Goal: Task Accomplishment & Management: Manage account settings

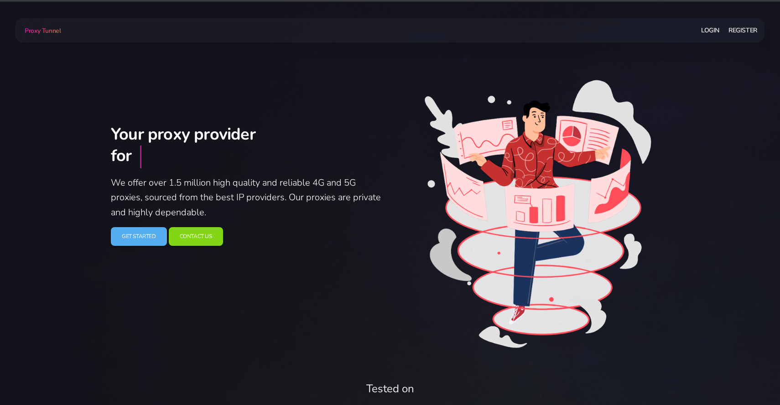
click at [708, 33] on link "Login" at bounding box center [710, 30] width 18 height 17
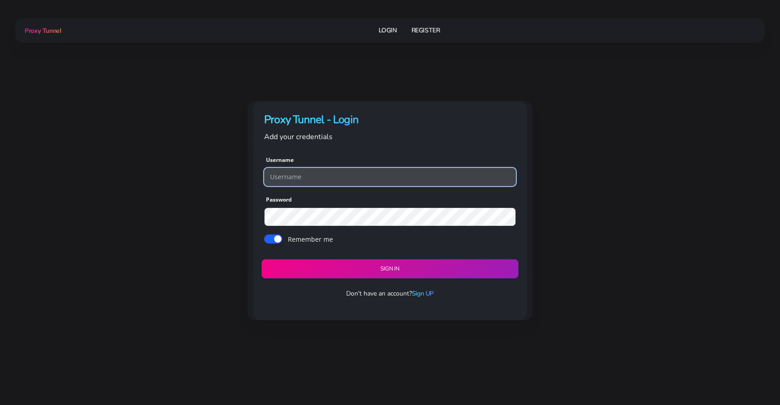
type input "gnpads"
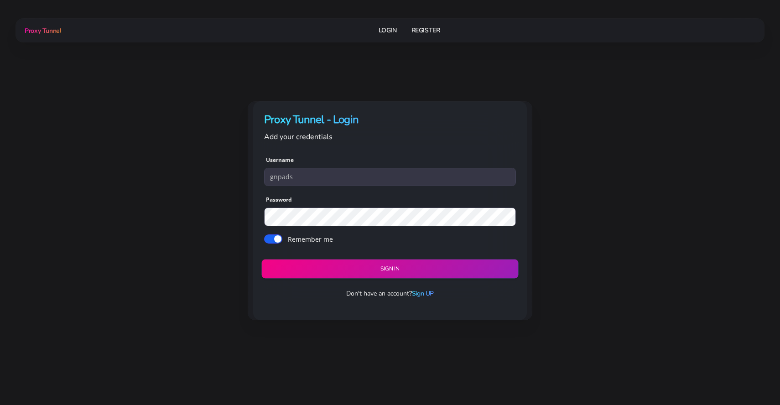
click at [365, 273] on button "Sign in" at bounding box center [389, 268] width 257 height 19
